Goal: Transaction & Acquisition: Subscribe to service/newsletter

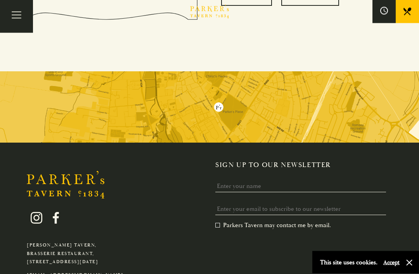
scroll to position [800, 0]
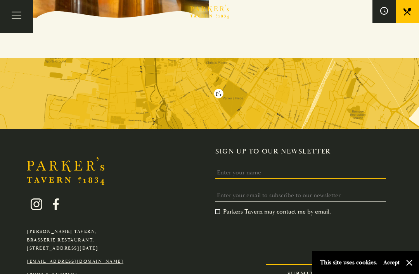
click at [233, 167] on input "Name" at bounding box center [300, 173] width 171 height 12
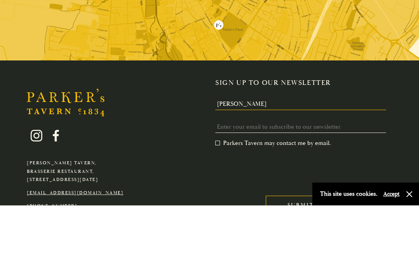
type input "Jan graham"
click at [228, 190] on input "Email *" at bounding box center [300, 196] width 171 height 12
type input "mrsj9g@gmail.com"
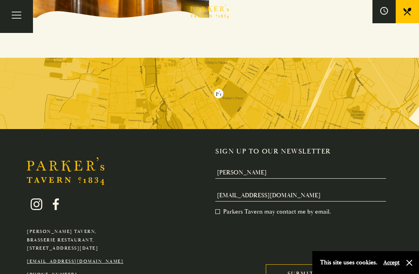
click at [216, 208] on label "Parkers Tavern may contact me by email. *" at bounding box center [273, 212] width 116 height 8
click at [217, 212] on input "Parkers Tavern may contact me by email. *" at bounding box center [217, 212] width 0 height 0
click at [306, 264] on input "Submit" at bounding box center [301, 273] width 70 height 19
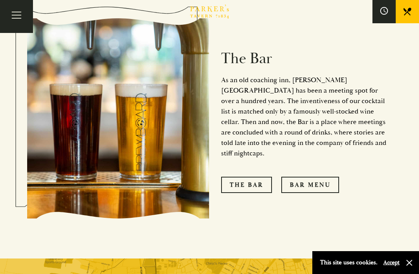
scroll to position [598, 0]
click at [311, 177] on link "Bar Menu" at bounding box center [310, 185] width 58 height 16
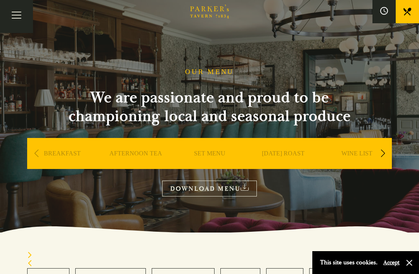
click at [380, 158] on div "Next slide" at bounding box center [382, 153] width 10 height 17
click at [387, 158] on div "Next slide" at bounding box center [382, 153] width 10 height 17
click at [352, 202] on section "OUR MENU We are passionate and proud to be championing local and seasonal produ…" at bounding box center [209, 116] width 419 height 233
click at [215, 183] on link "DOWNLOAD MENU" at bounding box center [209, 189] width 95 height 16
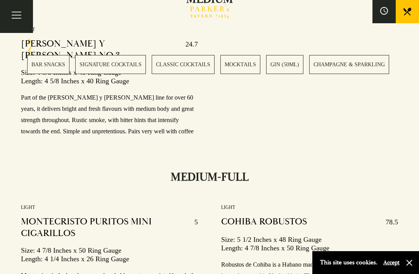
scroll to position [10860, 0]
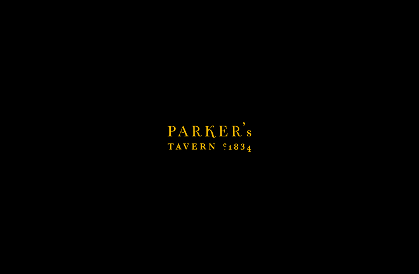
scroll to position [10885, 0]
